Goal: Task Accomplishment & Management: Use online tool/utility

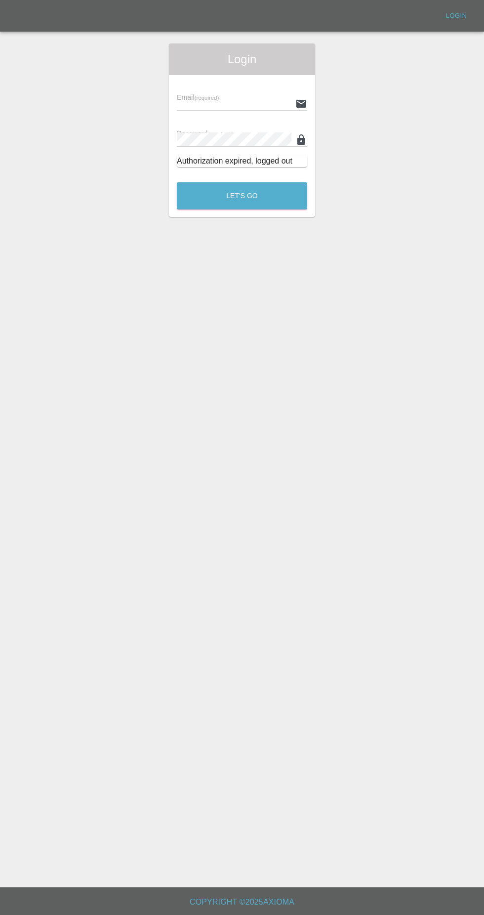
click at [213, 103] on input "text" at bounding box center [234, 103] width 115 height 14
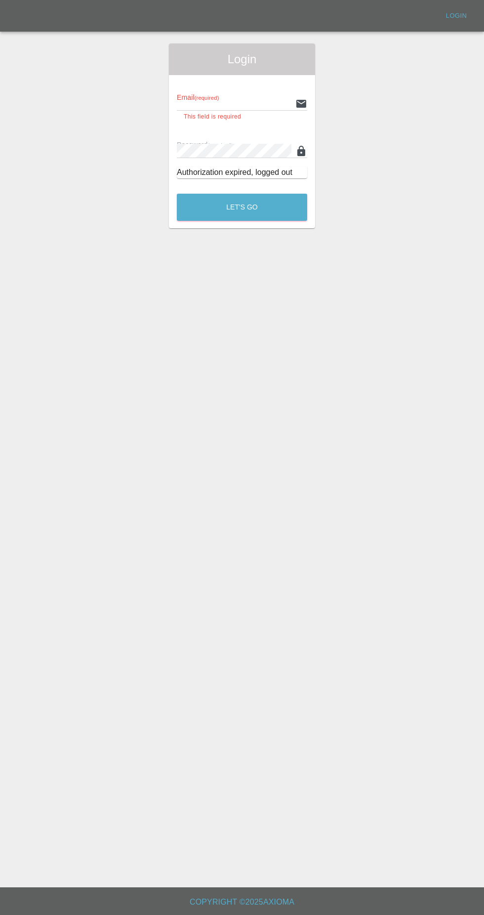
type input "[EMAIL_ADDRESS][DOMAIN_NAME]"
click at [177, 194] on button "Let's Go" at bounding box center [242, 207] width 130 height 27
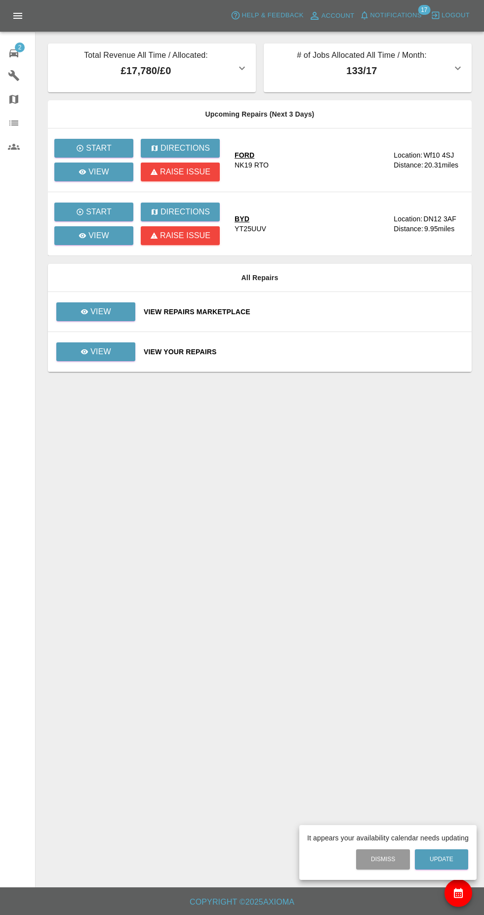
click at [79, 250] on div at bounding box center [242, 457] width 484 height 915
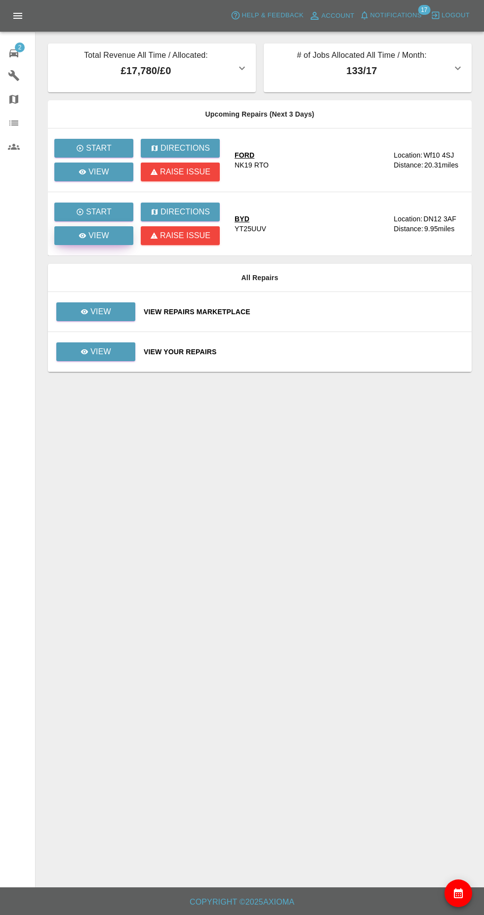
click at [83, 236] on icon at bounding box center [82, 235] width 7 height 5
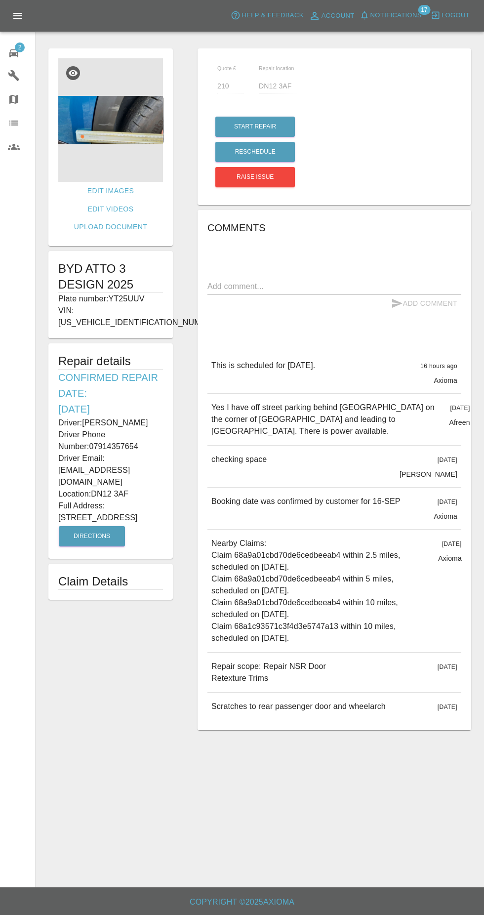
click at [94, 167] on img at bounding box center [110, 120] width 105 height 124
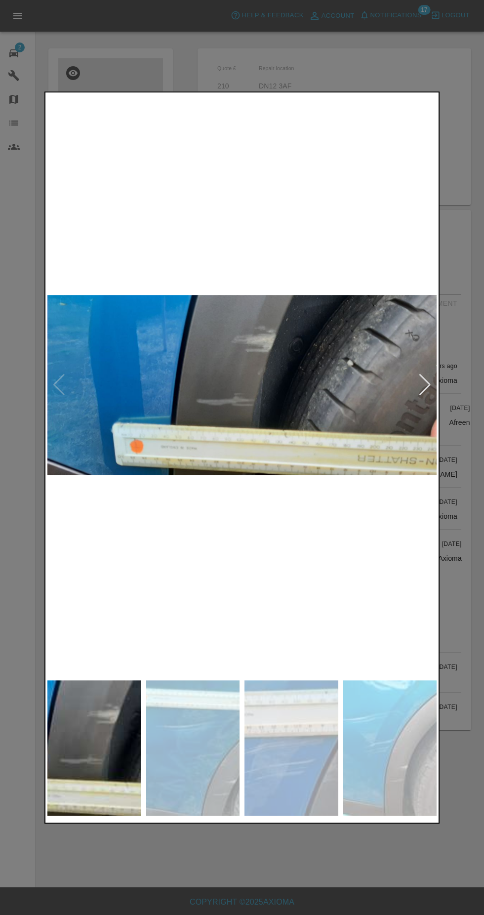
click at [200, 741] on img at bounding box center [193, 748] width 94 height 135
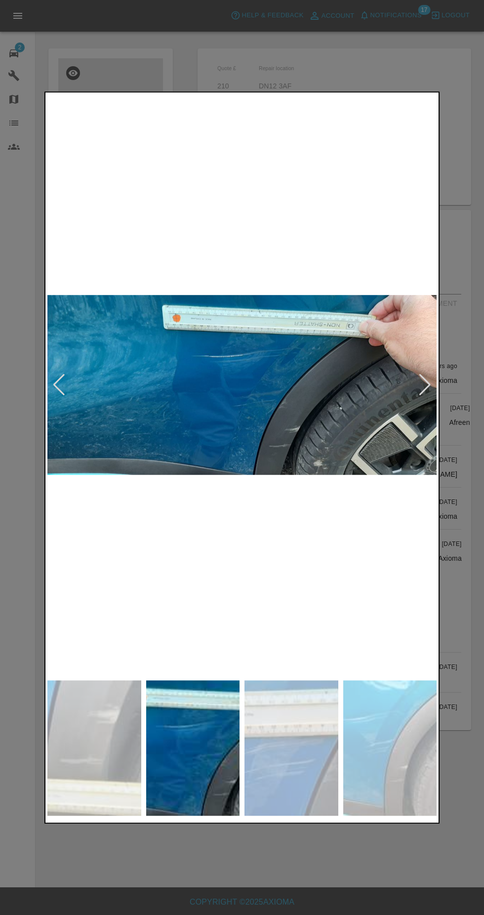
click at [289, 757] on img at bounding box center [292, 748] width 94 height 135
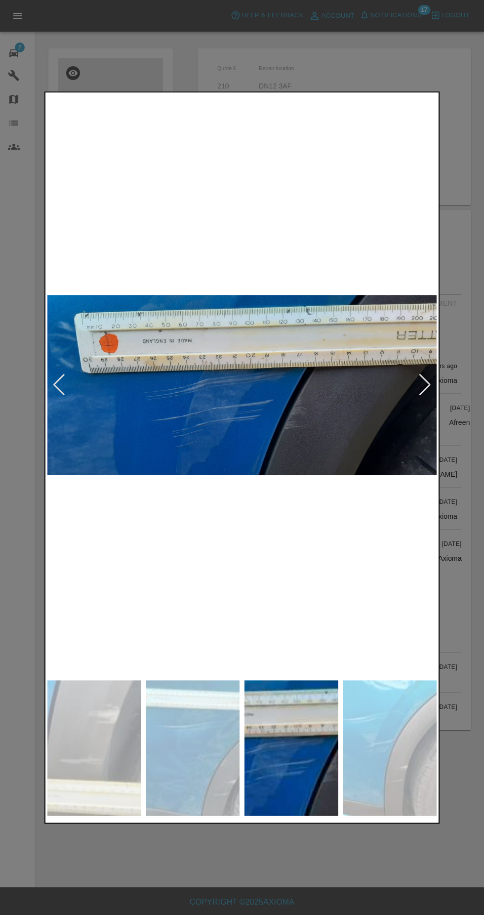
click at [205, 759] on img at bounding box center [193, 748] width 94 height 135
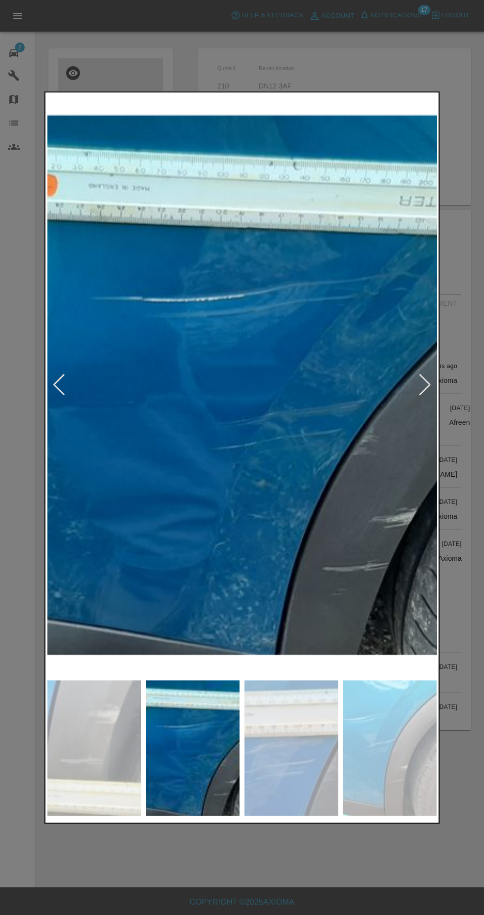
click at [274, 772] on img at bounding box center [292, 748] width 94 height 135
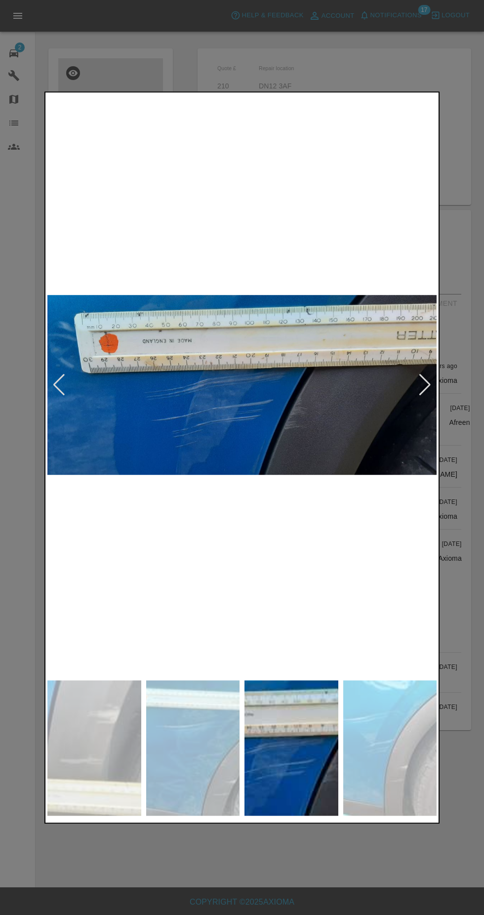
click at [363, 771] on img at bounding box center [390, 748] width 94 height 135
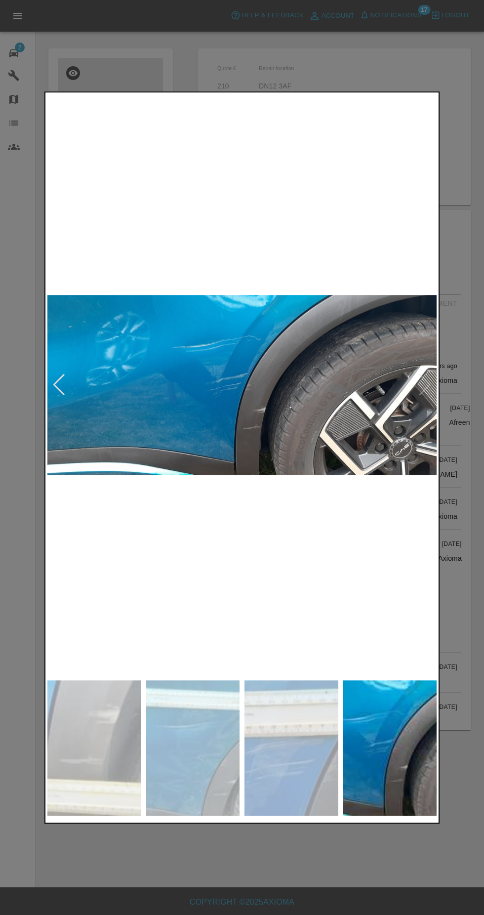
click at [97, 751] on img at bounding box center [94, 748] width 94 height 135
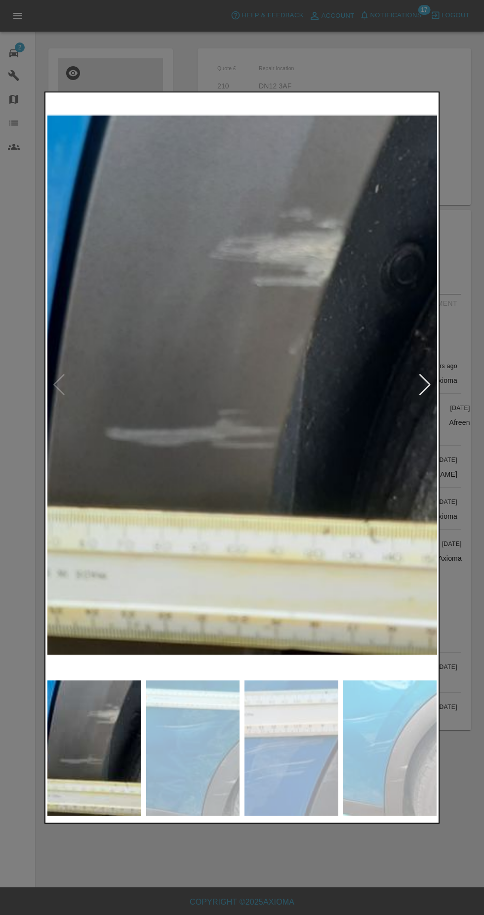
click at [204, 799] on img at bounding box center [193, 748] width 94 height 135
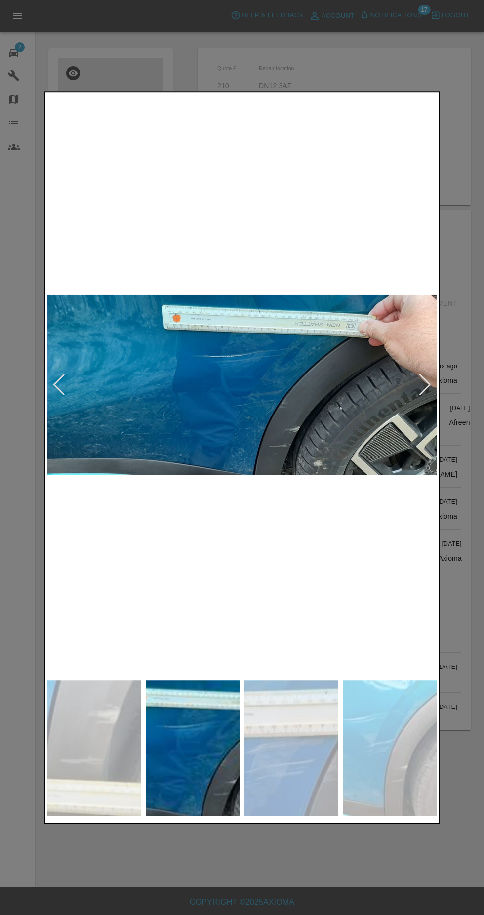
click at [317, 765] on img at bounding box center [292, 748] width 94 height 135
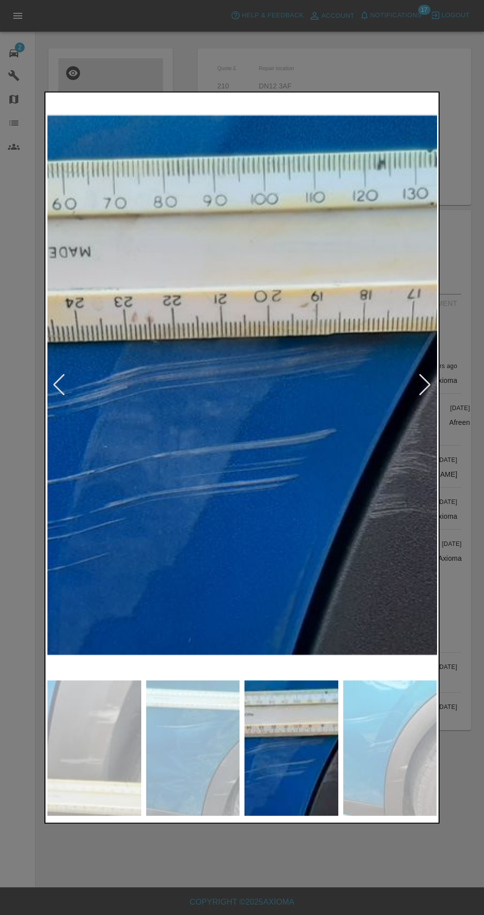
click at [166, 770] on img at bounding box center [193, 748] width 94 height 135
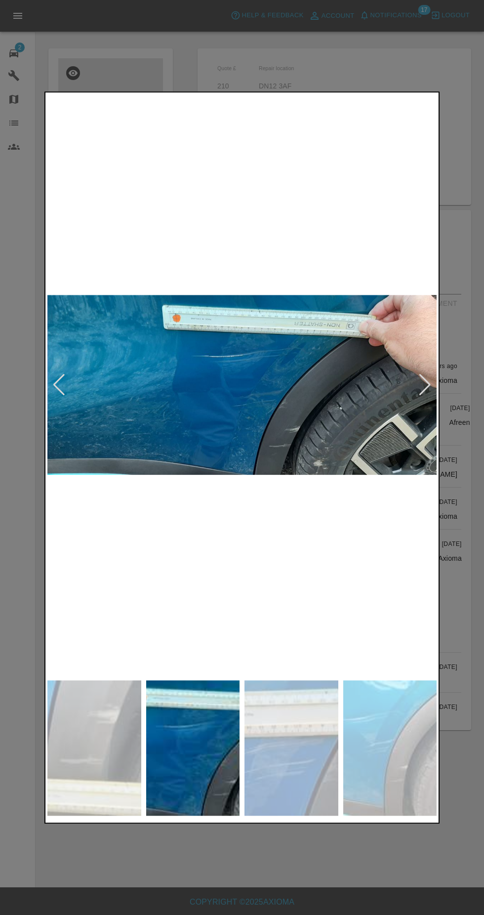
click at [77, 742] on img at bounding box center [94, 748] width 94 height 135
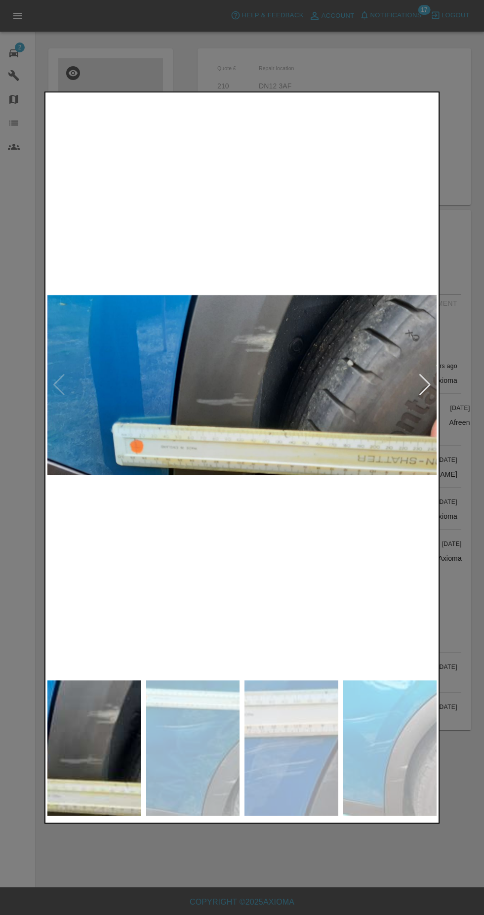
click at [431, 63] on div at bounding box center [242, 457] width 484 height 915
